Goal: Task Accomplishment & Management: Complete application form

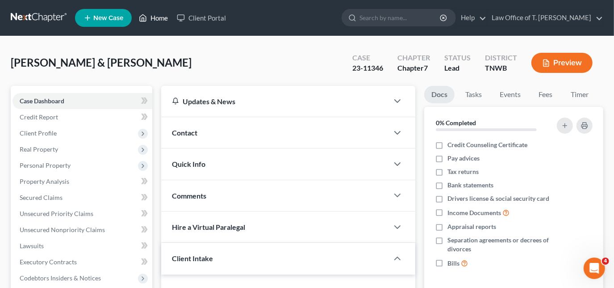
click at [165, 12] on link "Home" at bounding box center [153, 18] width 38 height 16
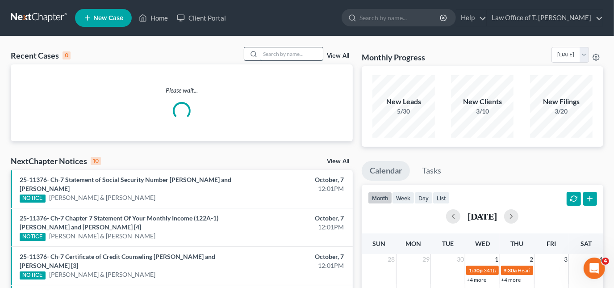
click at [286, 55] on input "search" at bounding box center [291, 53] width 63 height 13
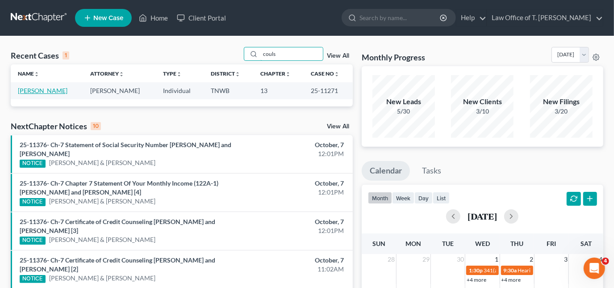
type input "couls"
click at [33, 91] on link "[PERSON_NAME]" at bounding box center [43, 91] width 50 height 8
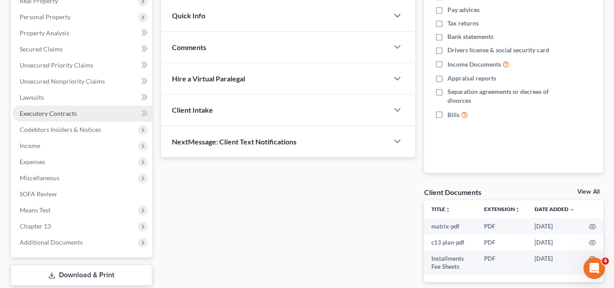
scroll to position [162, 0]
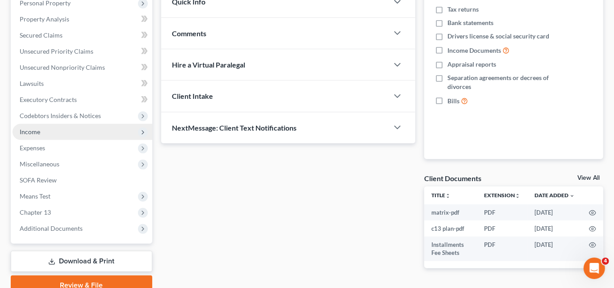
click at [35, 134] on span "Income" at bounding box center [30, 132] width 21 height 8
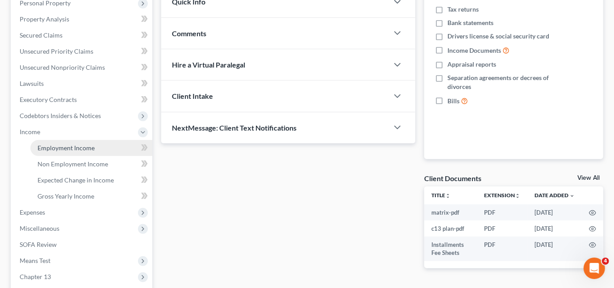
click at [56, 146] on span "Employment Income" at bounding box center [66, 148] width 57 height 8
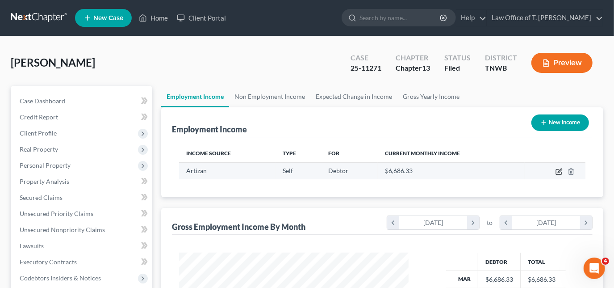
click at [557, 174] on icon "button" at bounding box center [558, 171] width 5 height 5
select select "1"
select select "44"
select select "3"
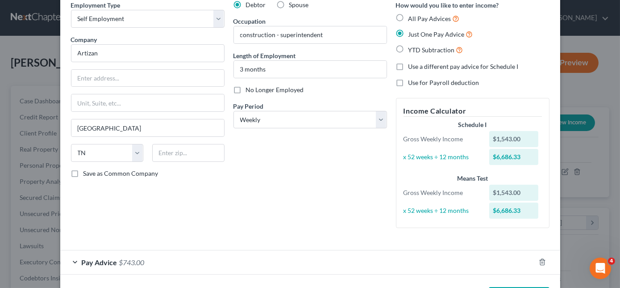
scroll to position [75, 0]
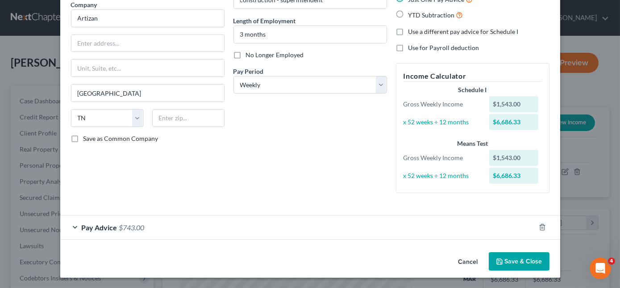
click at [74, 224] on div "Pay Advice $743.00" at bounding box center [297, 227] width 475 height 24
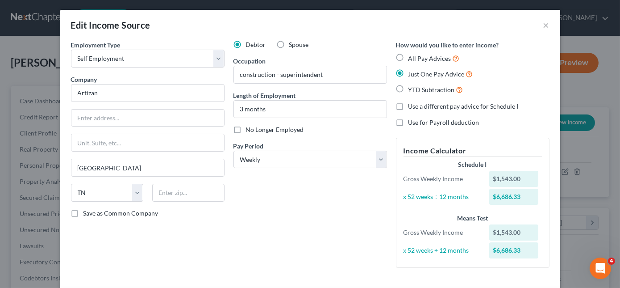
scroll to position [0, 0]
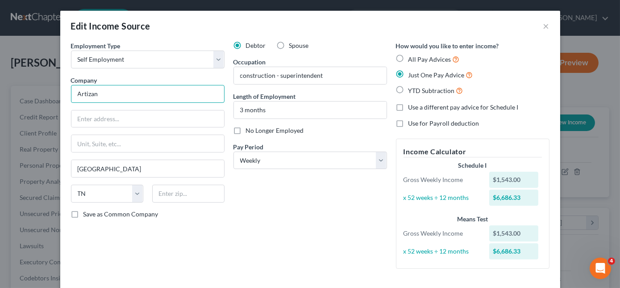
click at [166, 99] on input "Artizan" at bounding box center [148, 94] width 154 height 18
type input "Artizan Constructors, LLC"
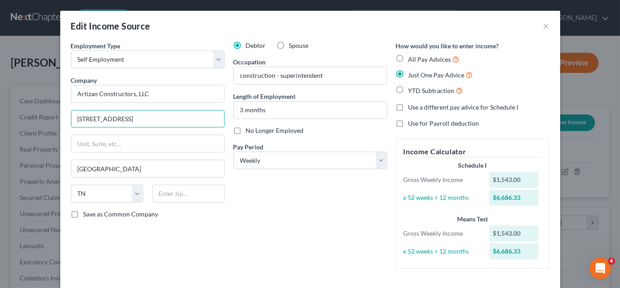
type input "[STREET_ADDRESS]"
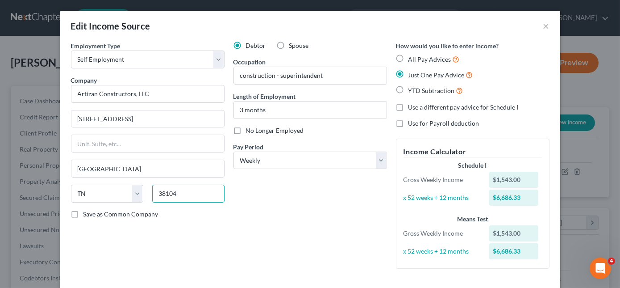
type input "38104"
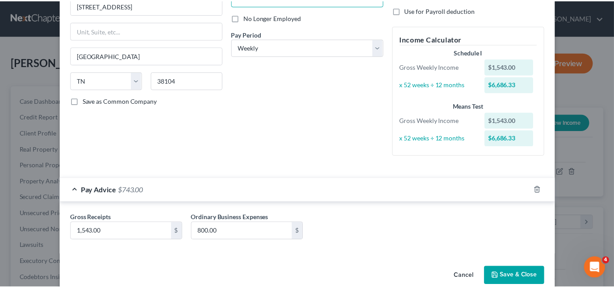
scroll to position [127, 0]
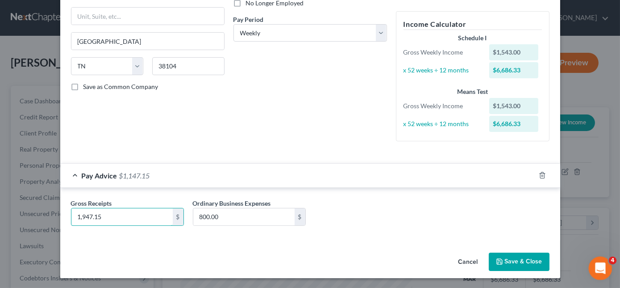
type input "1,947.15"
click at [510, 263] on button "Save & Close" at bounding box center [519, 261] width 61 height 19
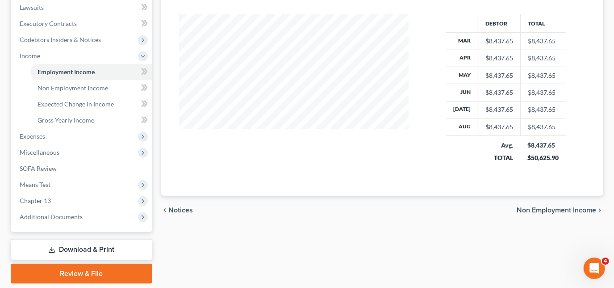
scroll to position [267, 0]
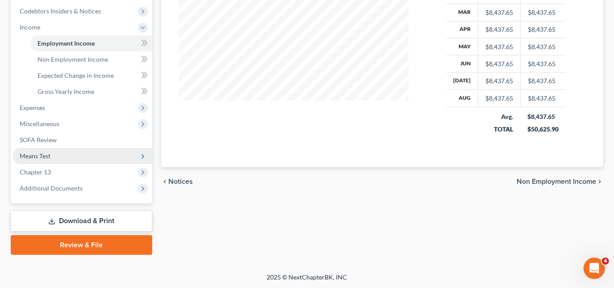
click at [33, 155] on span "Means Test" at bounding box center [35, 156] width 31 height 8
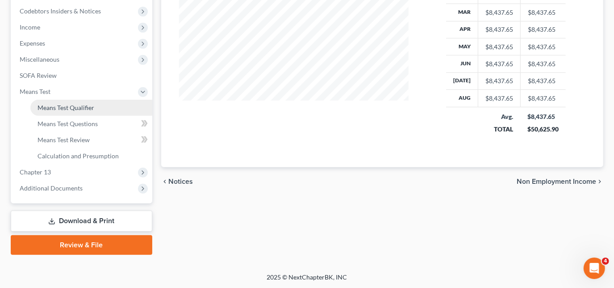
click at [48, 108] on span "Means Test Qualifier" at bounding box center [66, 108] width 57 height 8
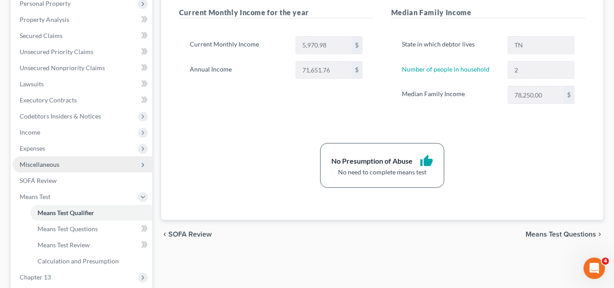
scroll to position [162, 0]
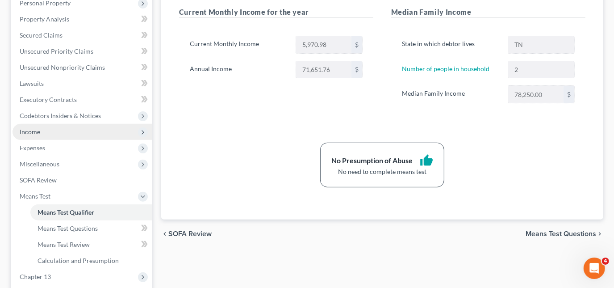
click at [29, 133] on span "Income" at bounding box center [30, 132] width 21 height 8
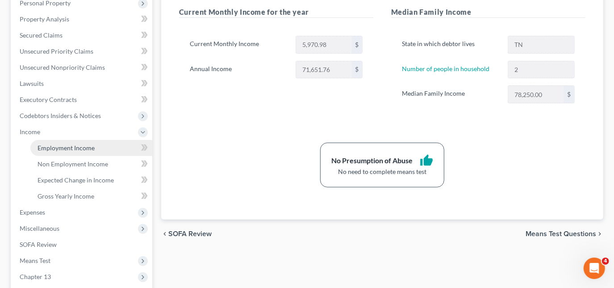
click at [80, 147] on span "Employment Income" at bounding box center [66, 148] width 57 height 8
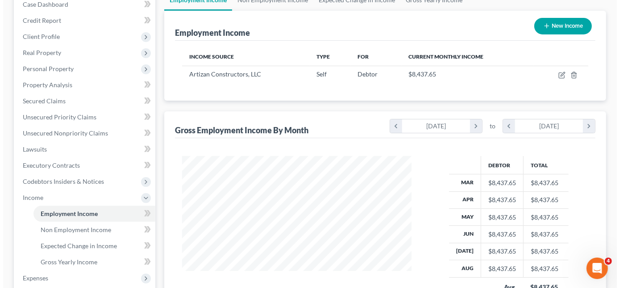
scroll to position [121, 0]
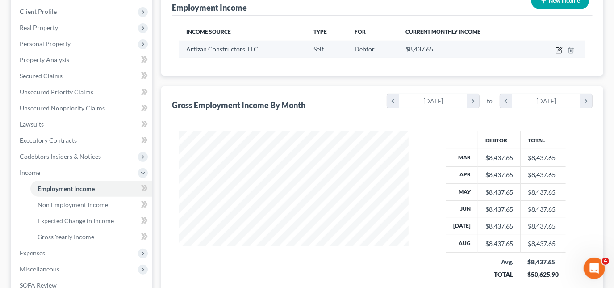
click at [557, 50] on icon "button" at bounding box center [558, 49] width 7 height 7
select select "1"
select select "44"
select select "3"
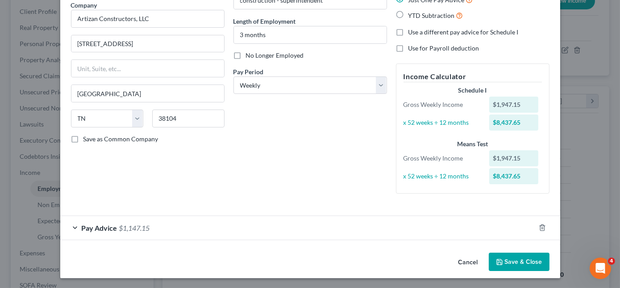
scroll to position [75, 0]
click at [82, 229] on span "Pay Advice" at bounding box center [100, 227] width 36 height 8
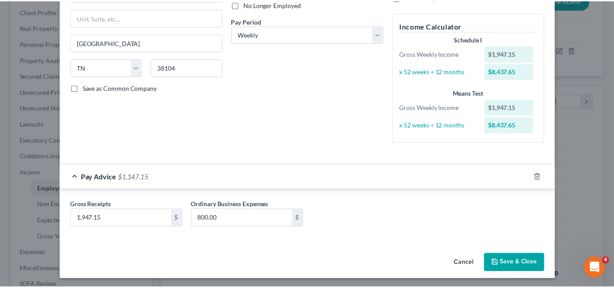
scroll to position [127, 0]
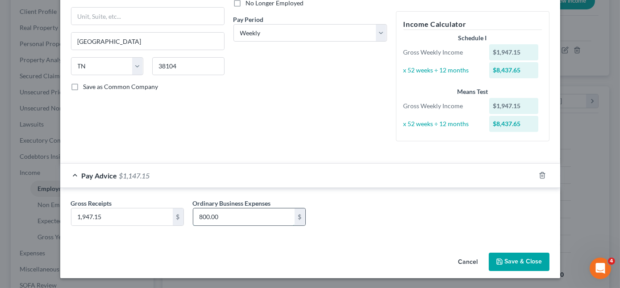
click at [240, 215] on input "800.00" at bounding box center [243, 216] width 101 height 17
click at [507, 257] on button "Save & Close" at bounding box center [519, 261] width 61 height 19
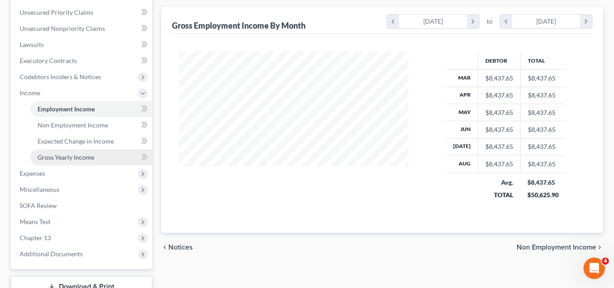
scroll to position [203, 0]
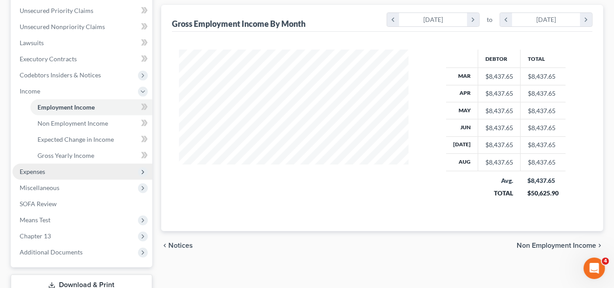
click at [52, 172] on span "Expenses" at bounding box center [83, 171] width 140 height 16
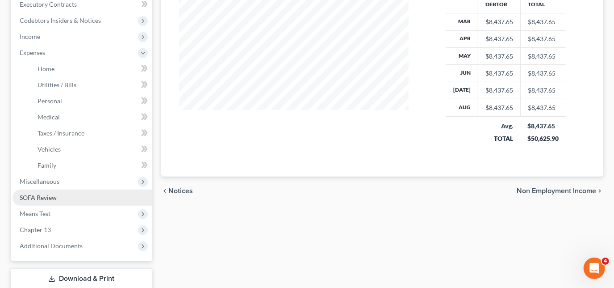
scroll to position [284, 0]
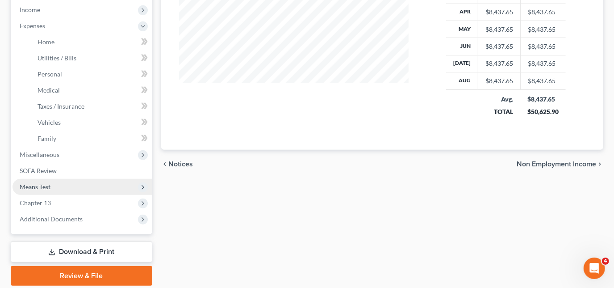
click at [42, 188] on span "Means Test" at bounding box center [35, 187] width 31 height 8
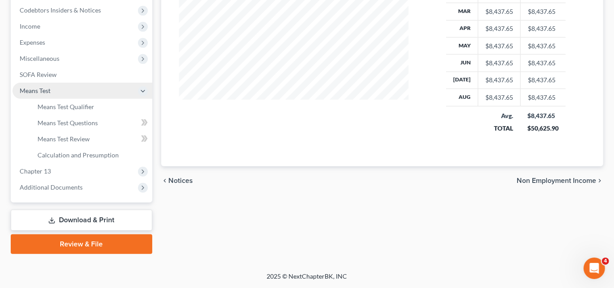
scroll to position [267, 0]
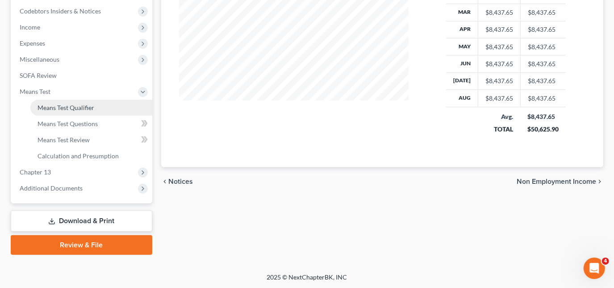
click at [75, 105] on span "Means Test Qualifier" at bounding box center [66, 108] width 57 height 8
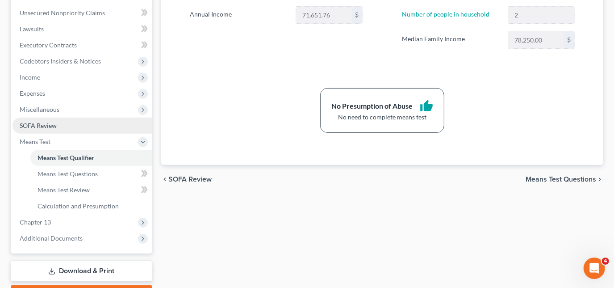
scroll to position [203, 0]
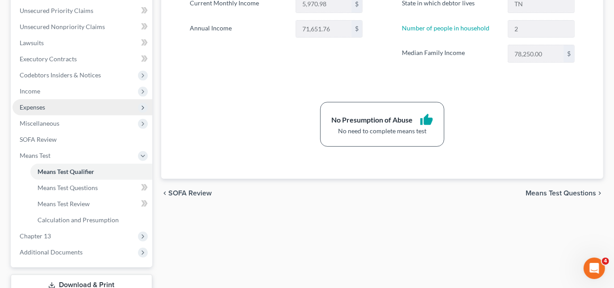
click at [40, 104] on span "Expenses" at bounding box center [32, 107] width 25 height 8
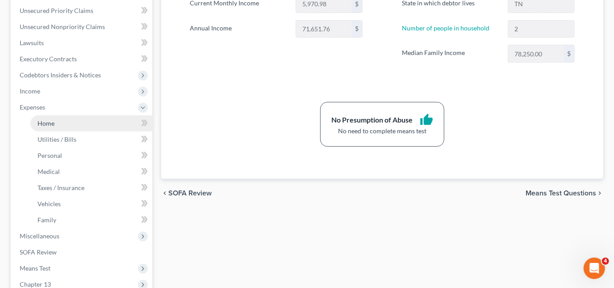
click at [58, 117] on link "Home" at bounding box center [91, 123] width 122 height 16
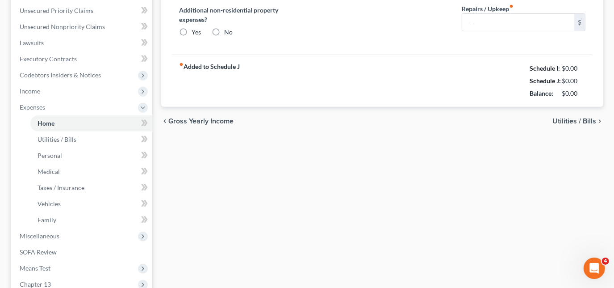
type input "0.00"
radio input "true"
type input "0.00"
type input "50.00"
type input "0.00"
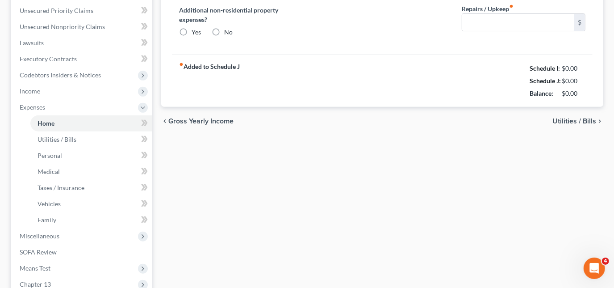
type input "0.00"
type input "50.00"
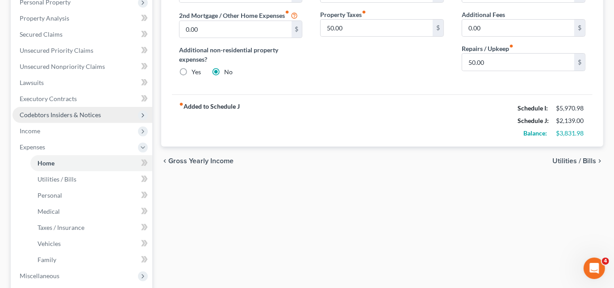
scroll to position [315, 0]
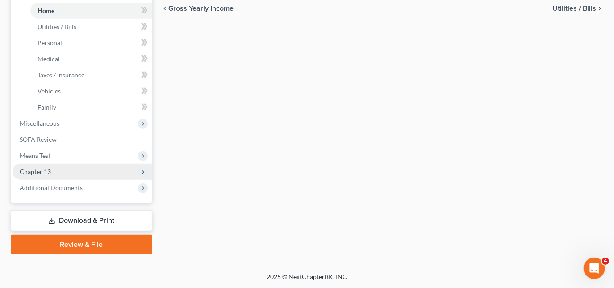
click at [53, 167] on span "Chapter 13" at bounding box center [83, 171] width 140 height 16
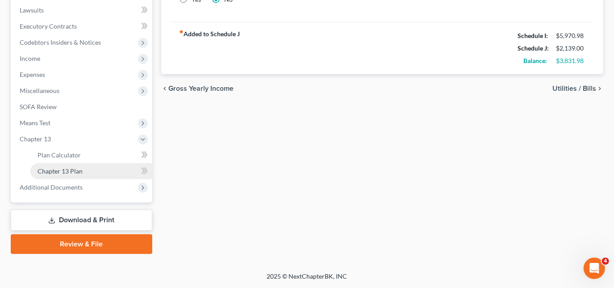
scroll to position [234, 0]
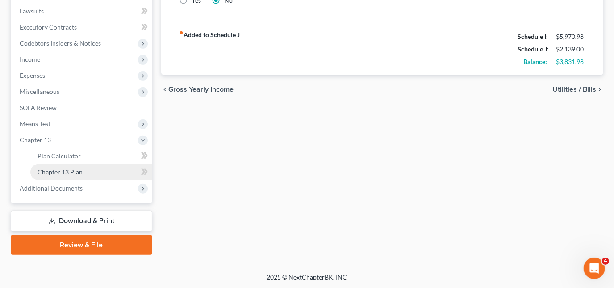
click at [74, 172] on span "Chapter 13 Plan" at bounding box center [60, 172] width 45 height 8
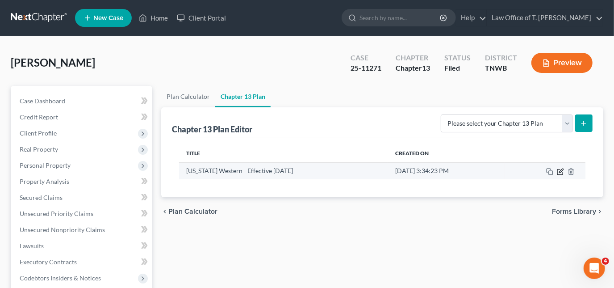
click at [559, 168] on icon "button" at bounding box center [560, 171] width 7 height 7
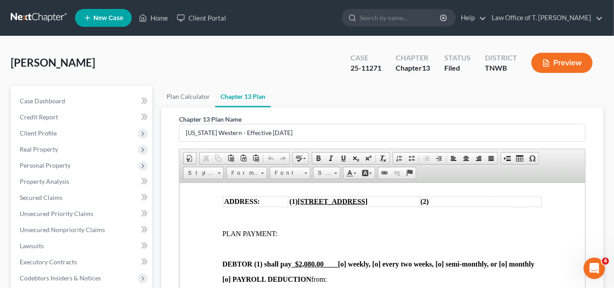
scroll to position [203, 0]
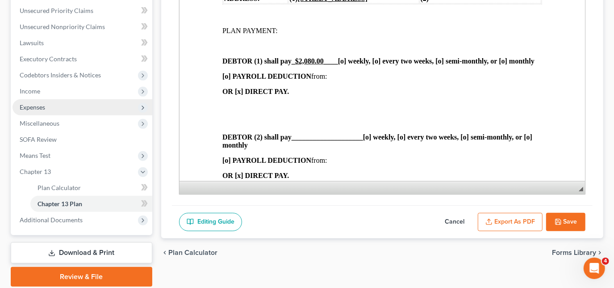
click at [33, 108] on span "Expenses" at bounding box center [32, 107] width 25 height 8
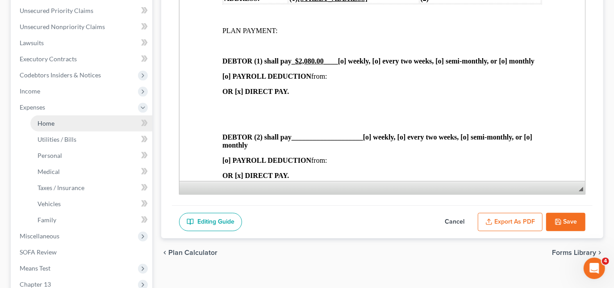
click at [44, 126] on link "Home" at bounding box center [91, 123] width 122 height 16
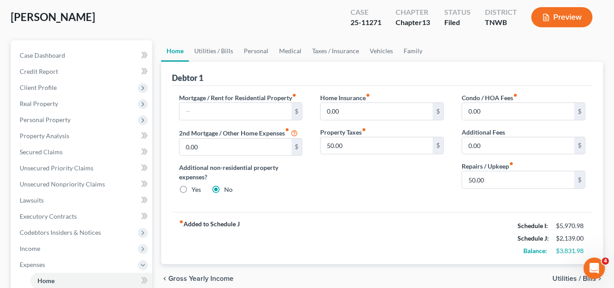
scroll to position [40, 0]
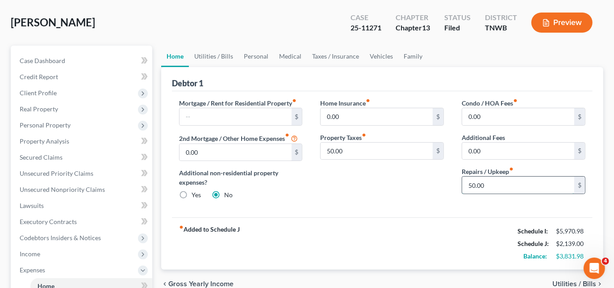
click at [496, 180] on input "50.00" at bounding box center [518, 184] width 112 height 17
type input "100.00"
click at [222, 57] on link "Utilities / Bills" at bounding box center [214, 56] width 50 height 21
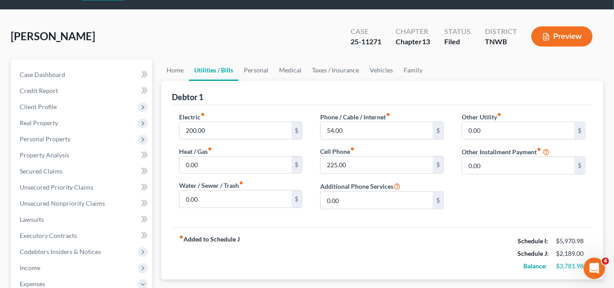
scroll to position [40, 0]
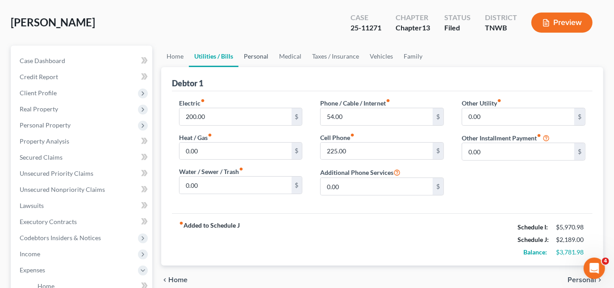
click at [255, 58] on link "Personal" at bounding box center [255, 56] width 35 height 21
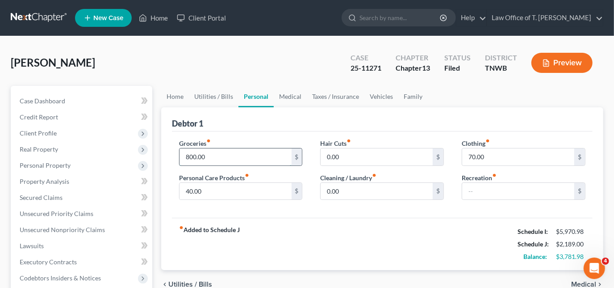
click at [222, 160] on input "800.00" at bounding box center [235, 156] width 112 height 17
type input "100.00"
type input "50.00"
type input "100.00"
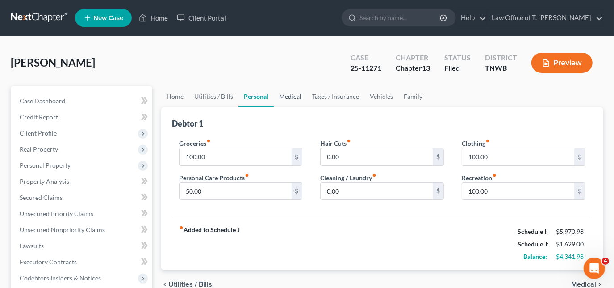
click at [289, 98] on link "Medical" at bounding box center [290, 96] width 33 height 21
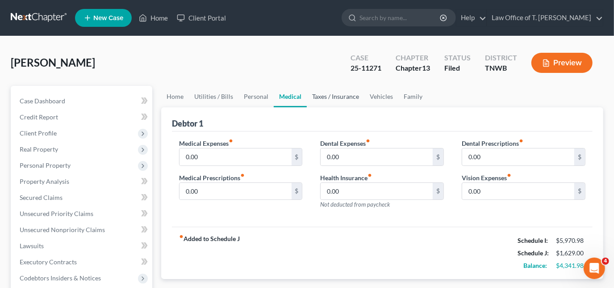
click at [330, 95] on link "Taxes / Insurance" at bounding box center [336, 96] width 58 height 21
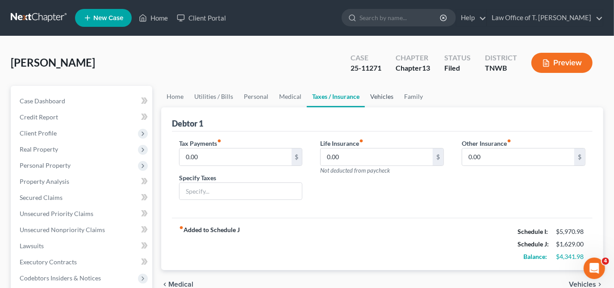
click at [374, 94] on link "Vehicles" at bounding box center [382, 96] width 34 height 21
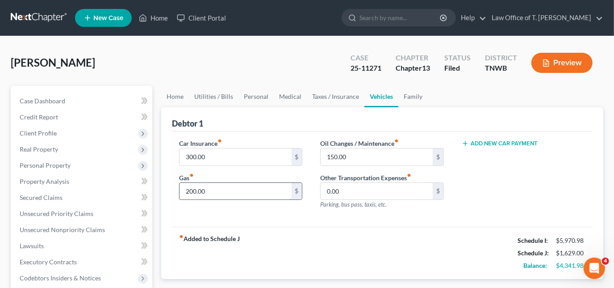
click at [224, 190] on input "200.00" at bounding box center [235, 191] width 112 height 17
type input "300.00"
click at [408, 97] on link "Family" at bounding box center [412, 96] width 29 height 21
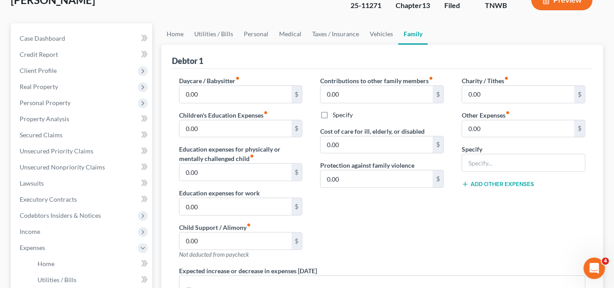
scroll to position [81, 0]
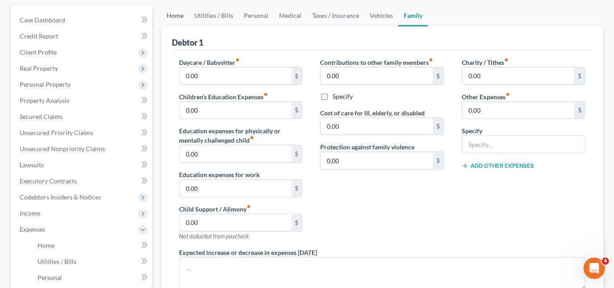
click at [176, 16] on link "Home" at bounding box center [175, 15] width 28 height 21
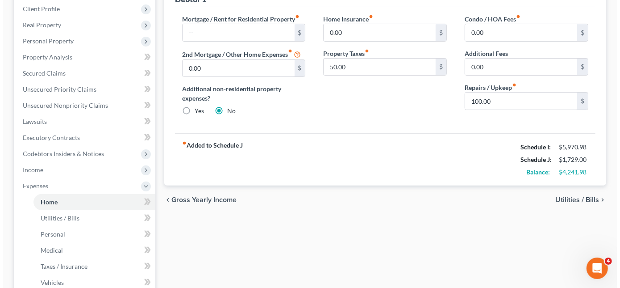
scroll to position [162, 0]
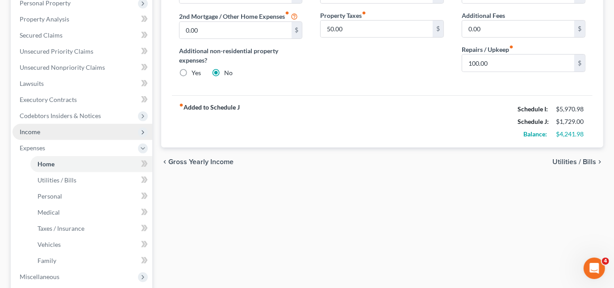
click at [47, 132] on span "Income" at bounding box center [83, 132] width 140 height 16
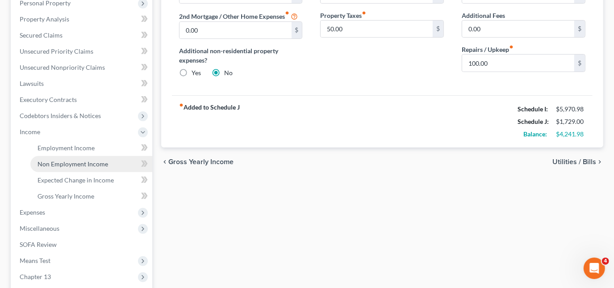
click at [58, 162] on span "Non Employment Income" at bounding box center [73, 164] width 71 height 8
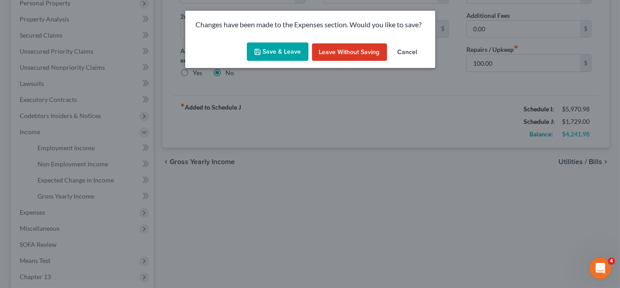
click at [292, 48] on button "Save & Leave" at bounding box center [278, 51] width 62 height 19
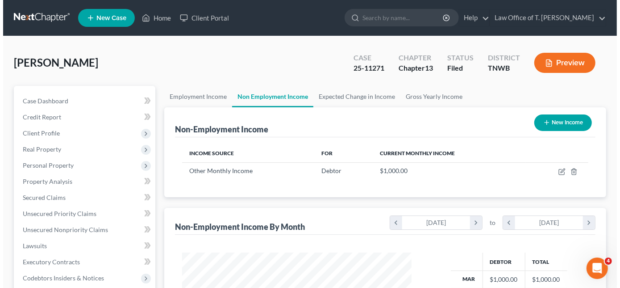
scroll to position [159, 247]
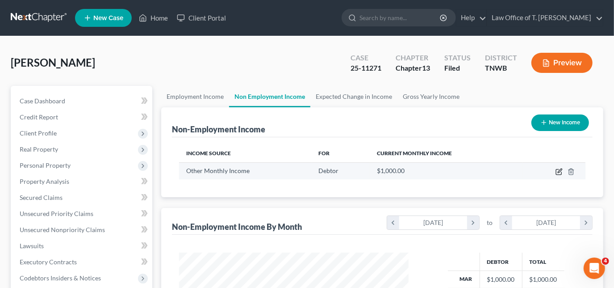
click at [561, 170] on icon "button" at bounding box center [558, 171] width 7 height 7
select select "13"
select select "0"
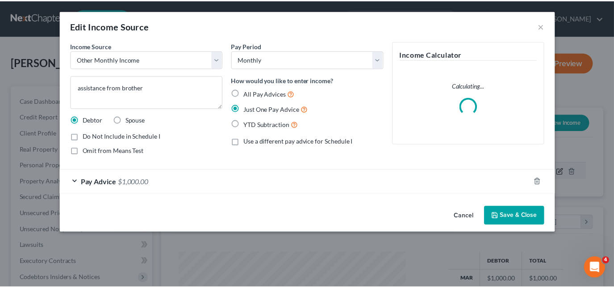
scroll to position [159, 250]
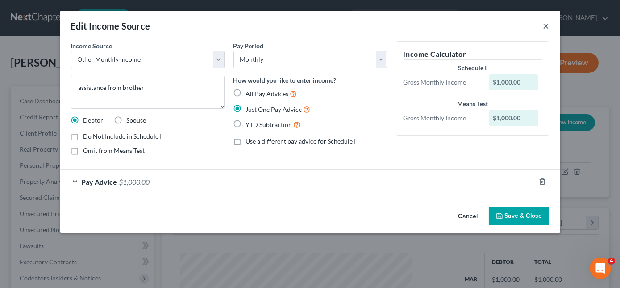
click at [547, 25] on button "×" at bounding box center [546, 26] width 6 height 11
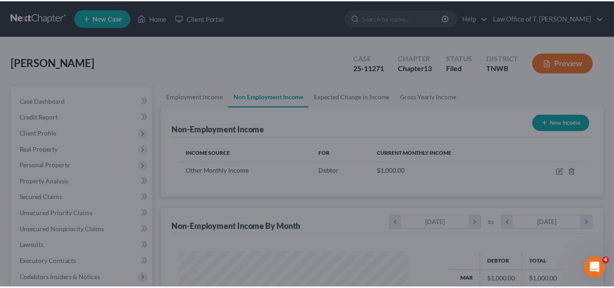
scroll to position [446324, 446235]
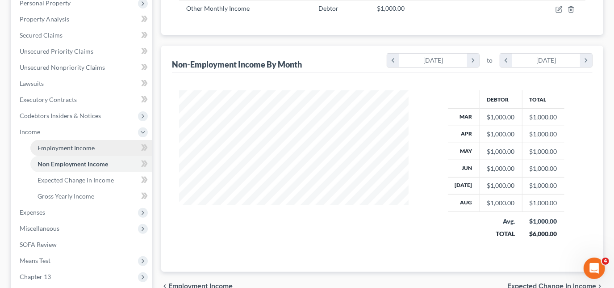
click at [56, 151] on link "Employment Income" at bounding box center [91, 148] width 122 height 16
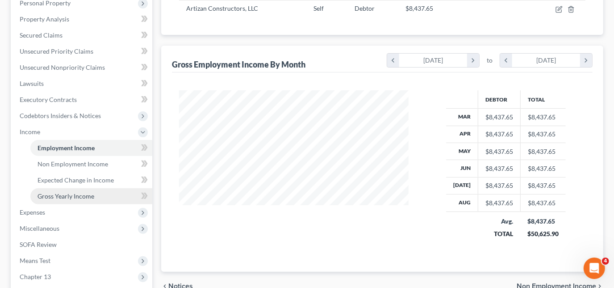
scroll to position [203, 0]
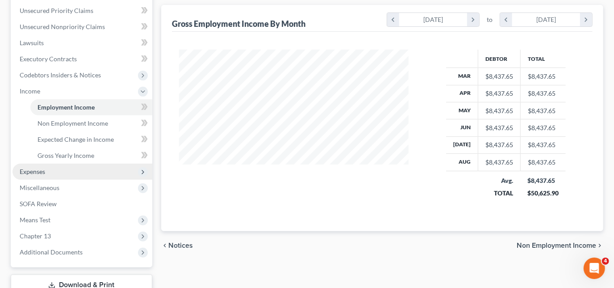
click at [47, 175] on span "Expenses" at bounding box center [83, 171] width 140 height 16
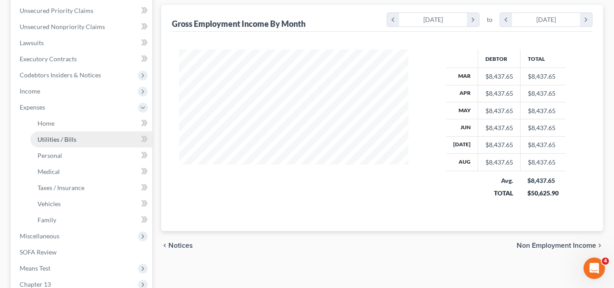
click at [47, 131] on link "Utilities / Bills" at bounding box center [91, 139] width 122 height 16
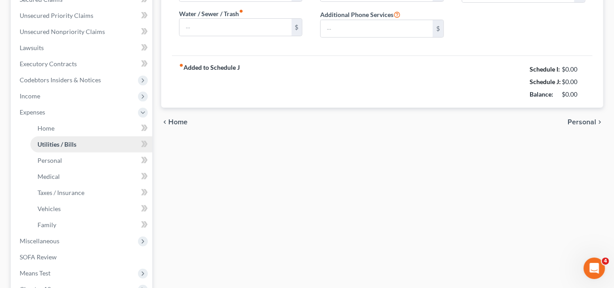
type input "200.00"
type input "0.00"
type input "54.00"
type input "225.00"
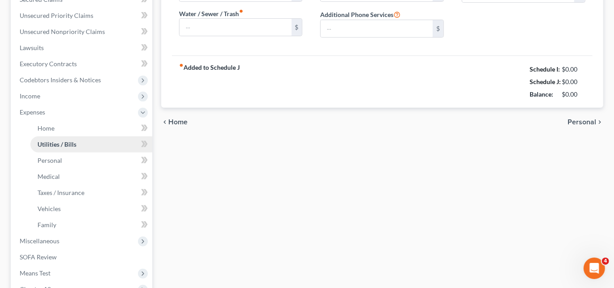
type input "0.00"
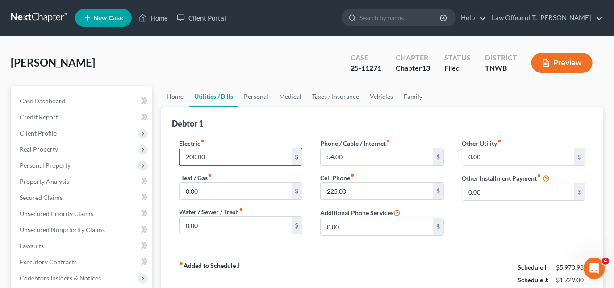
click at [221, 159] on input "200.00" at bounding box center [235, 156] width 112 height 17
type input "300.00"
click at [250, 96] on link "Personal" at bounding box center [255, 96] width 35 height 21
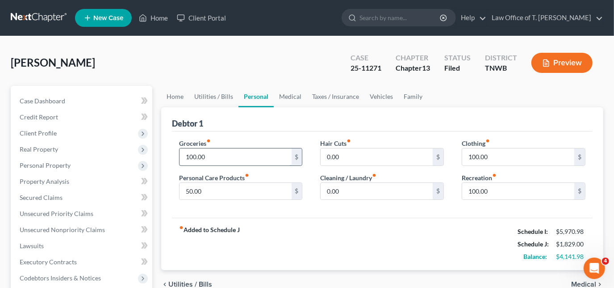
click at [233, 151] on input "100.00" at bounding box center [235, 156] width 112 height 17
type input "1,000.00"
click at [330, 96] on link "Taxes / Insurance" at bounding box center [336, 96] width 58 height 21
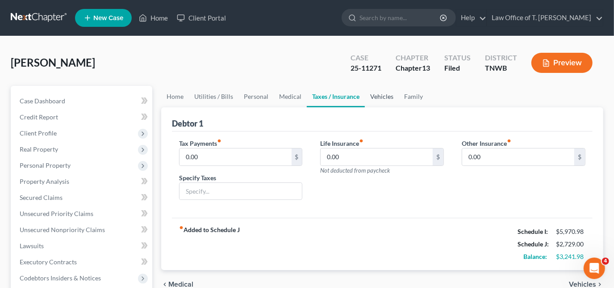
click at [372, 99] on link "Vehicles" at bounding box center [382, 96] width 34 height 21
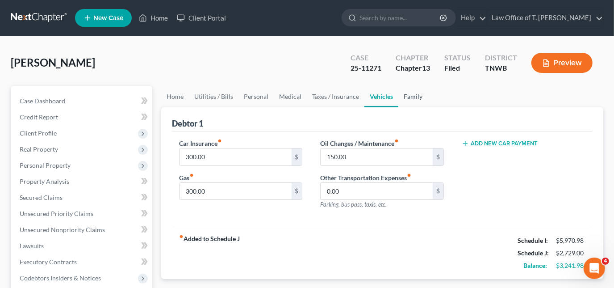
click at [406, 93] on link "Family" at bounding box center [412, 96] width 29 height 21
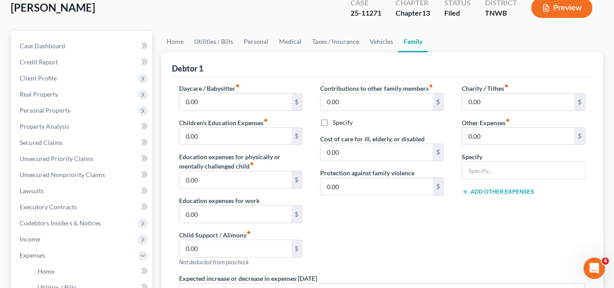
scroll to position [81, 0]
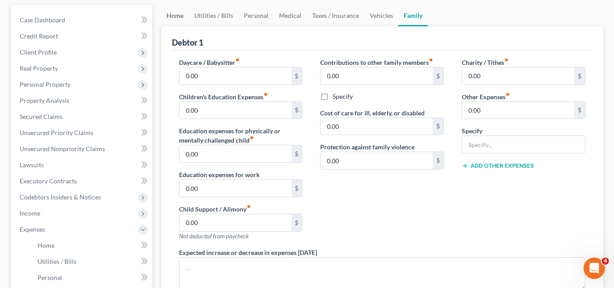
click at [177, 14] on link "Home" at bounding box center [175, 15] width 28 height 21
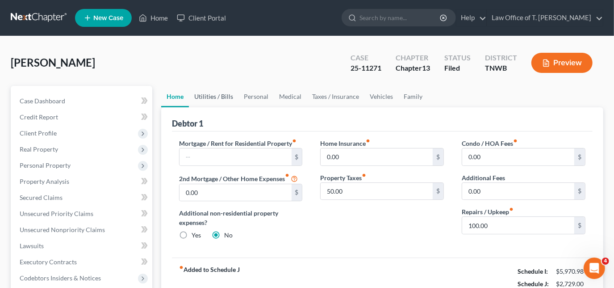
click at [204, 98] on link "Utilities / Bills" at bounding box center [214, 96] width 50 height 21
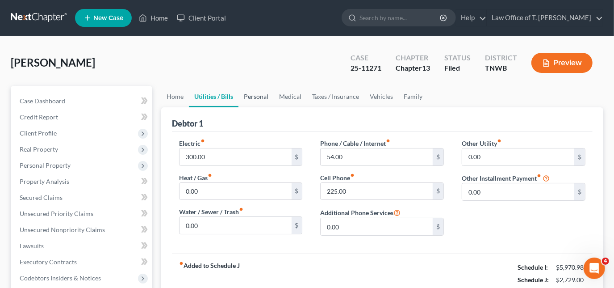
click at [250, 95] on link "Personal" at bounding box center [255, 96] width 35 height 21
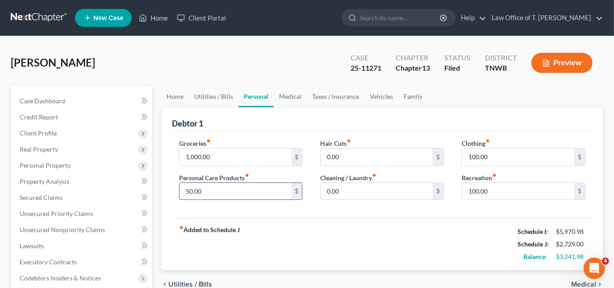
click at [246, 187] on input "50.00" at bounding box center [235, 191] width 112 height 17
click at [356, 154] on input "0.00" at bounding box center [377, 156] width 112 height 17
type input "50.00"
click at [295, 97] on link "Medical" at bounding box center [290, 96] width 33 height 21
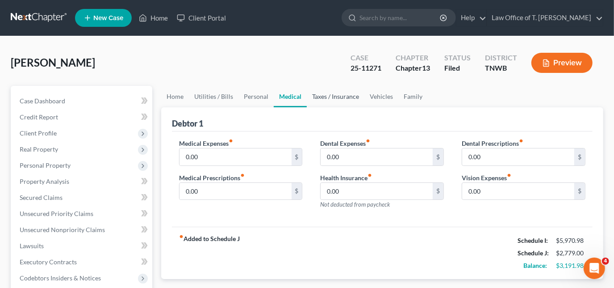
click at [324, 93] on link "Taxes / Insurance" at bounding box center [336, 96] width 58 height 21
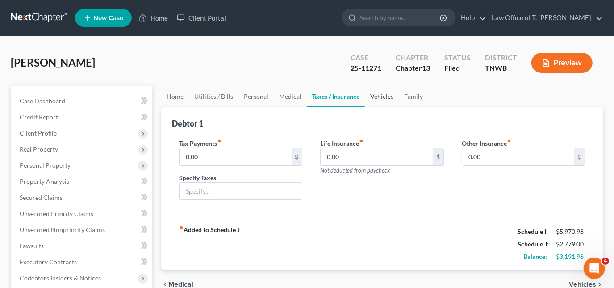
click at [378, 94] on link "Vehicles" at bounding box center [382, 96] width 34 height 21
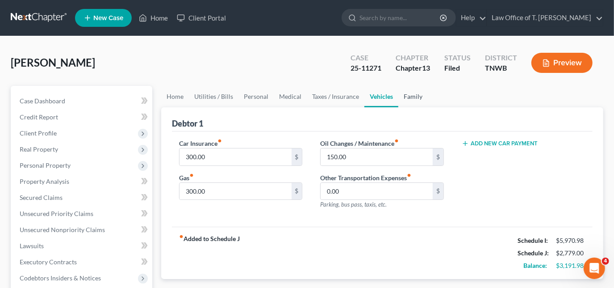
click at [407, 97] on link "Family" at bounding box center [412, 96] width 29 height 21
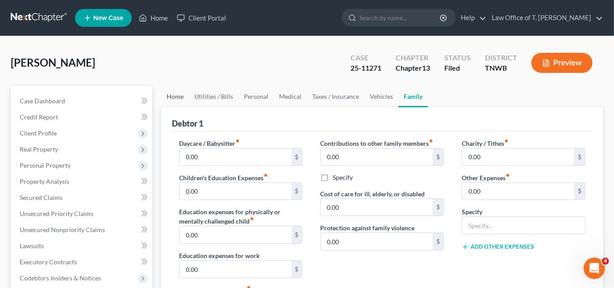
click at [178, 94] on link "Home" at bounding box center [175, 96] width 28 height 21
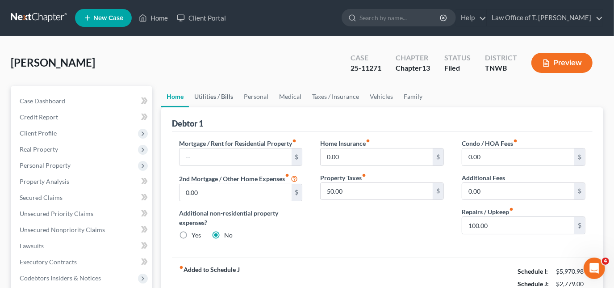
click at [209, 94] on link "Utilities / Bills" at bounding box center [214, 96] width 50 height 21
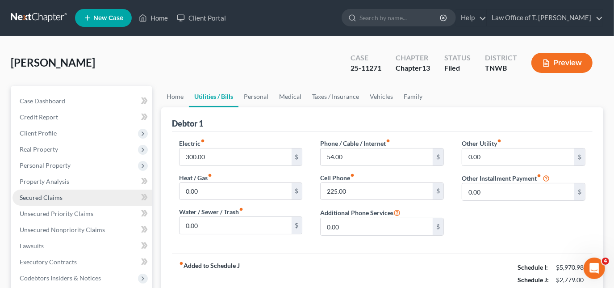
click at [30, 195] on span "Secured Claims" at bounding box center [41, 197] width 43 height 8
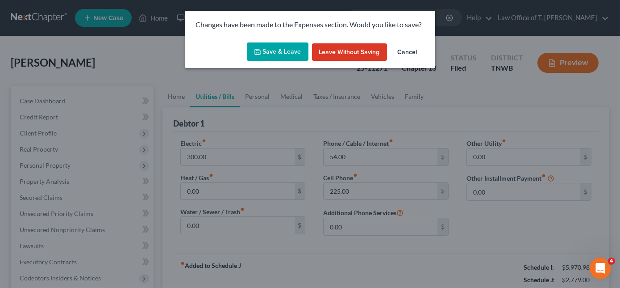
click at [283, 39] on div "Save & Leave Leave without Saving Cancel" at bounding box center [310, 53] width 250 height 29
click at [279, 52] on button "Save & Leave" at bounding box center [278, 51] width 62 height 19
